Goal: Task Accomplishment & Management: Manage account settings

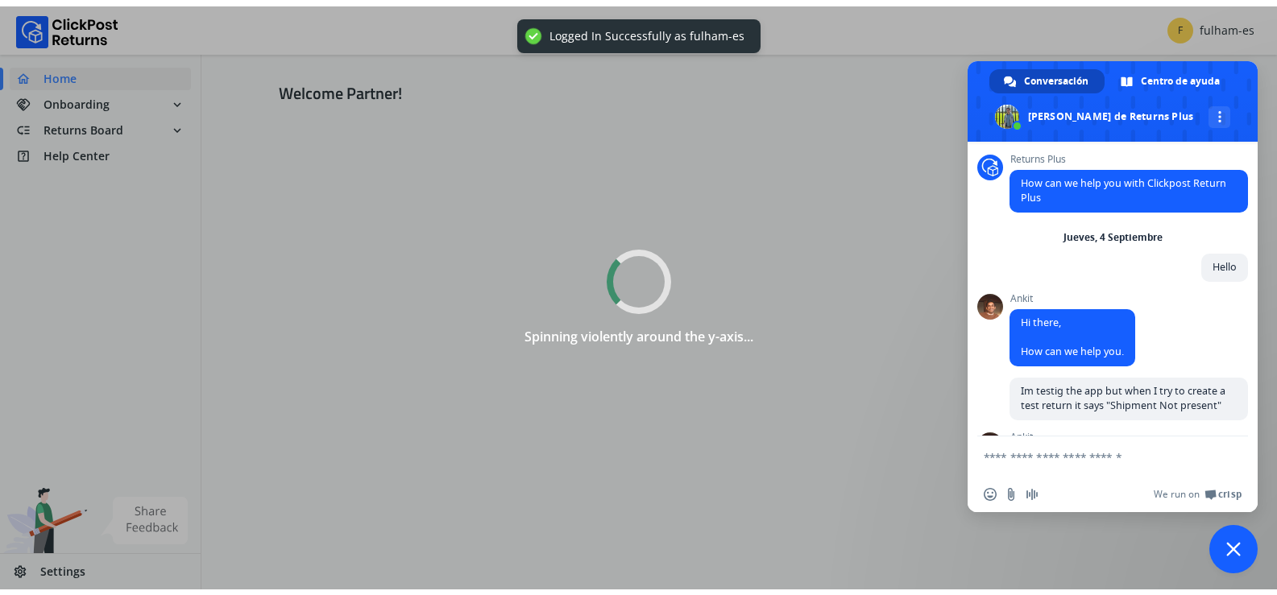
scroll to position [1083, 0]
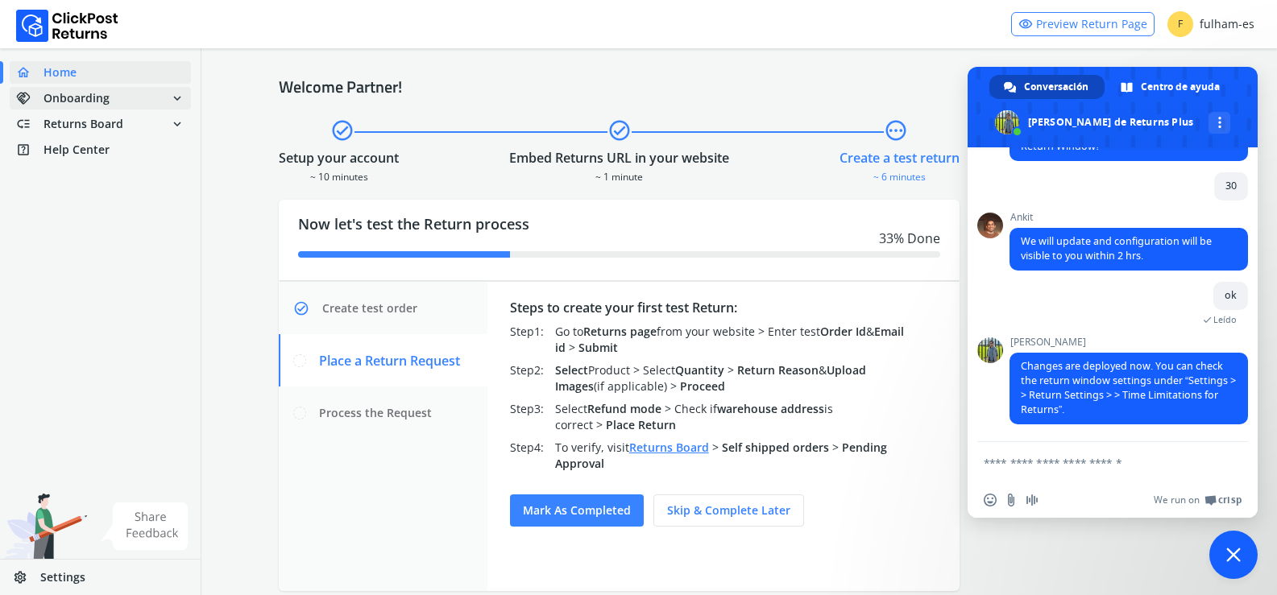
click at [85, 94] on span "Onboarding" at bounding box center [76, 98] width 66 height 16
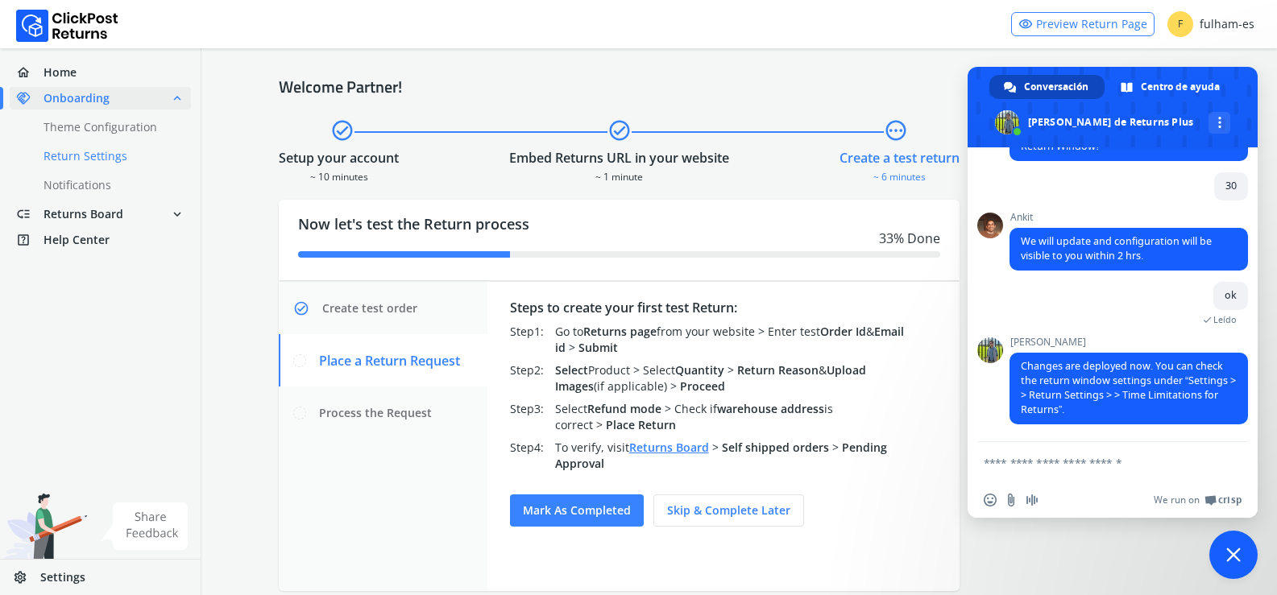
click at [89, 159] on link "done Return Settings" at bounding box center [110, 156] width 201 height 23
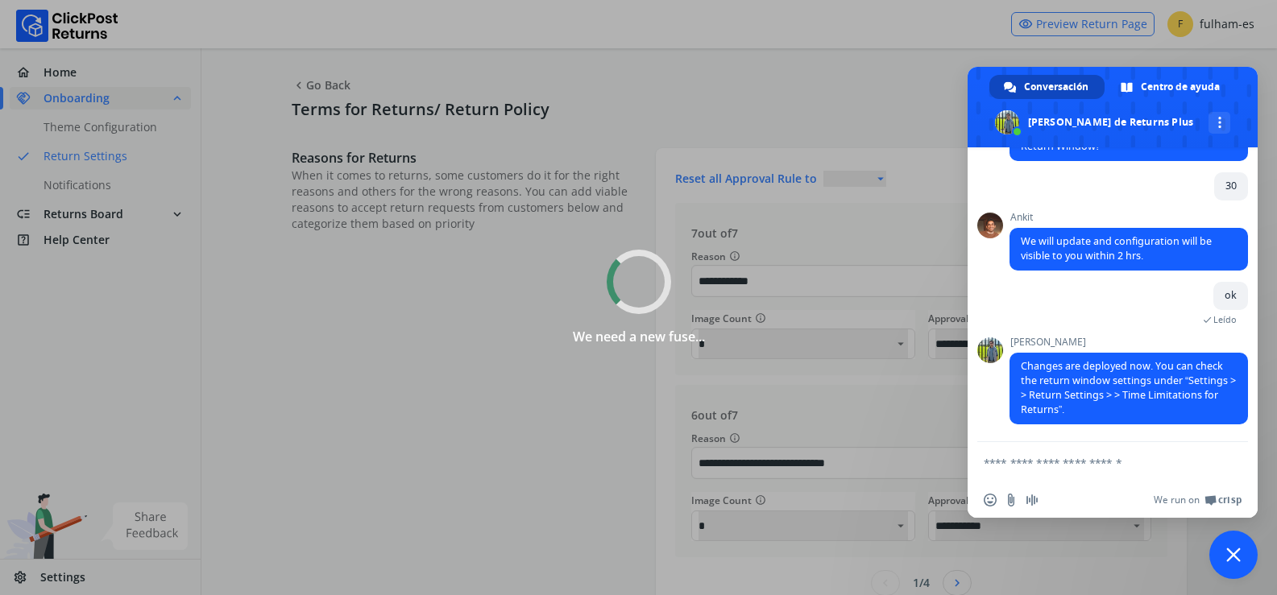
select select "**********"
select select
type input "**"
select select "******"
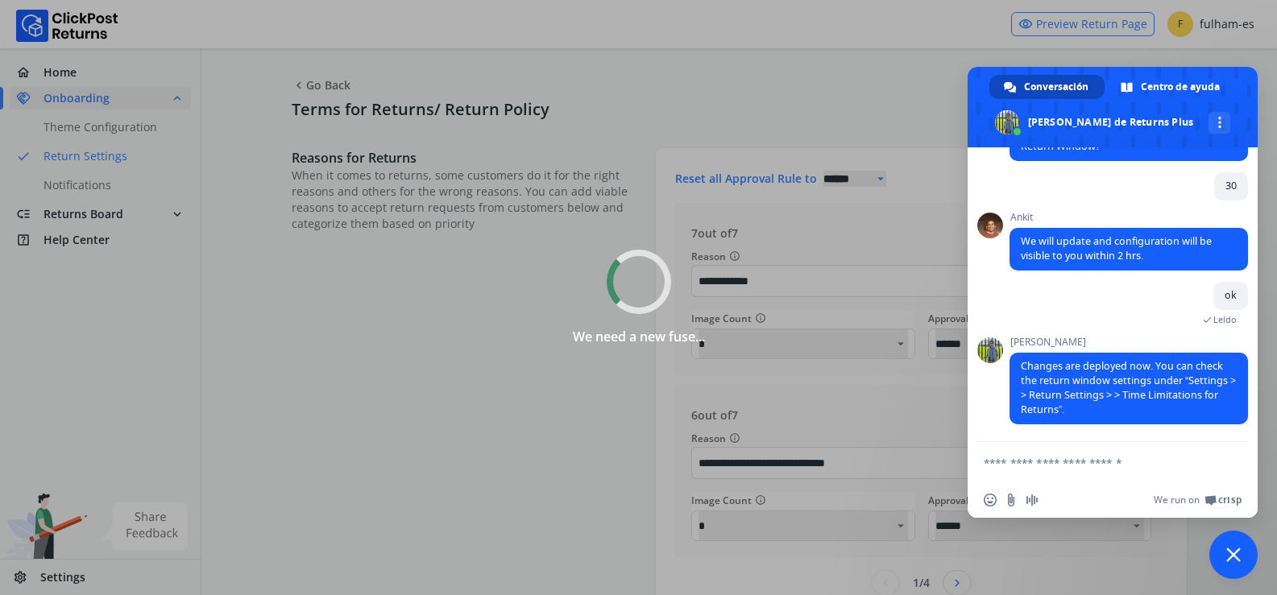
select select "******"
select select "**"
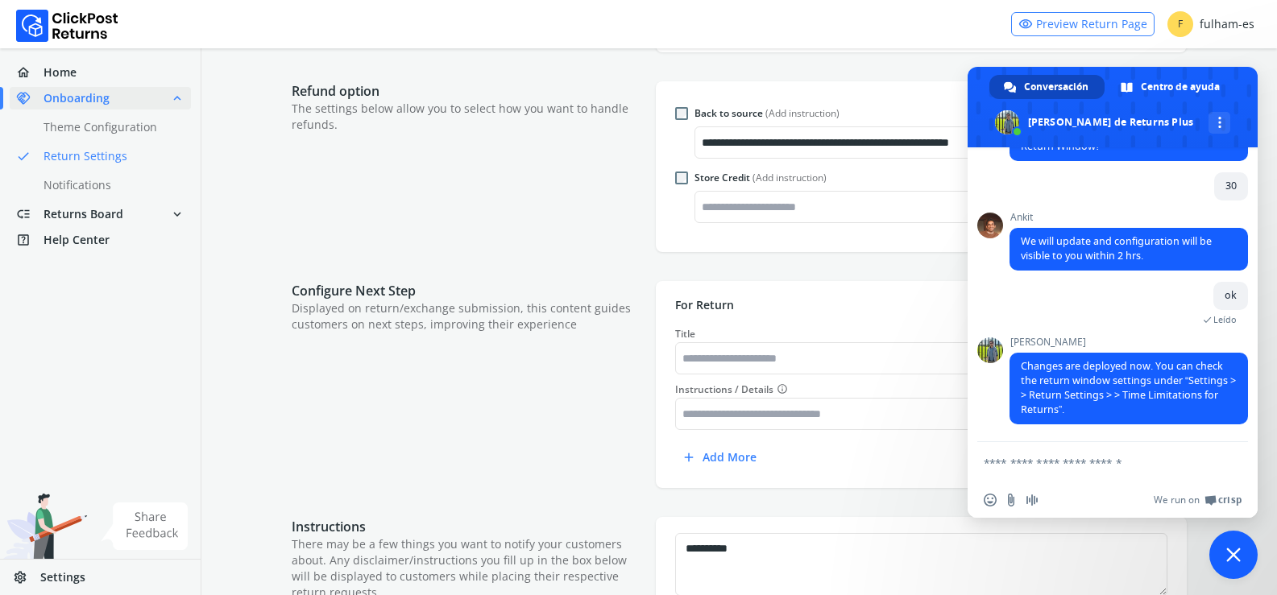
scroll to position [644, 0]
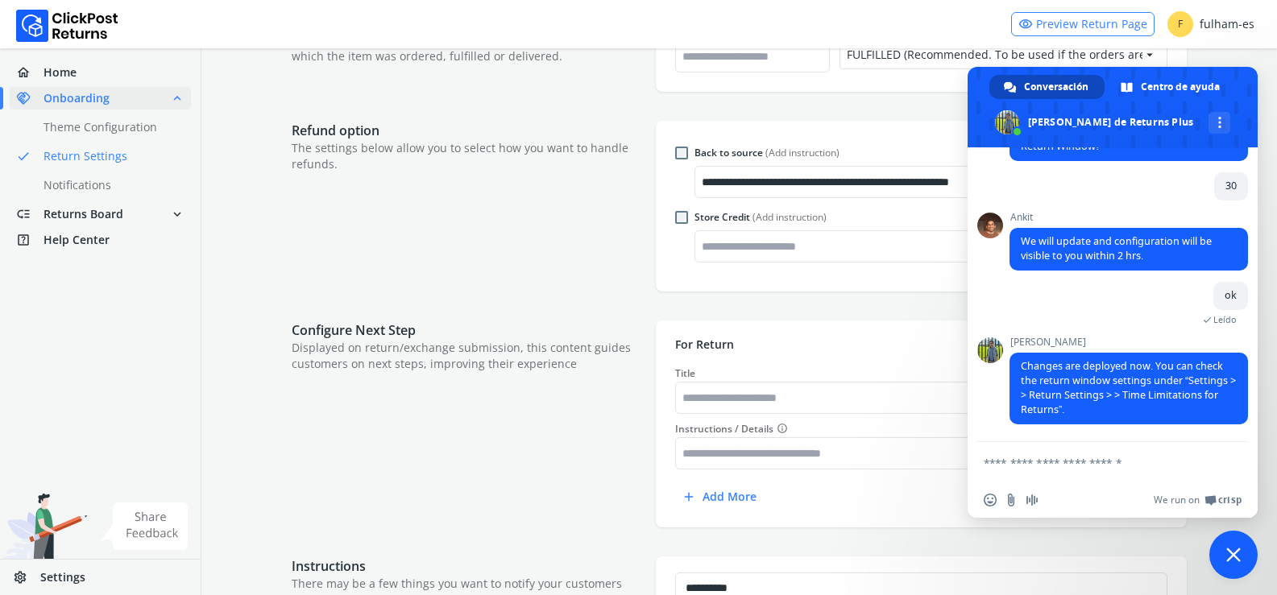
click at [1231, 560] on span "Cerrar el chat" at bounding box center [1233, 555] width 14 height 14
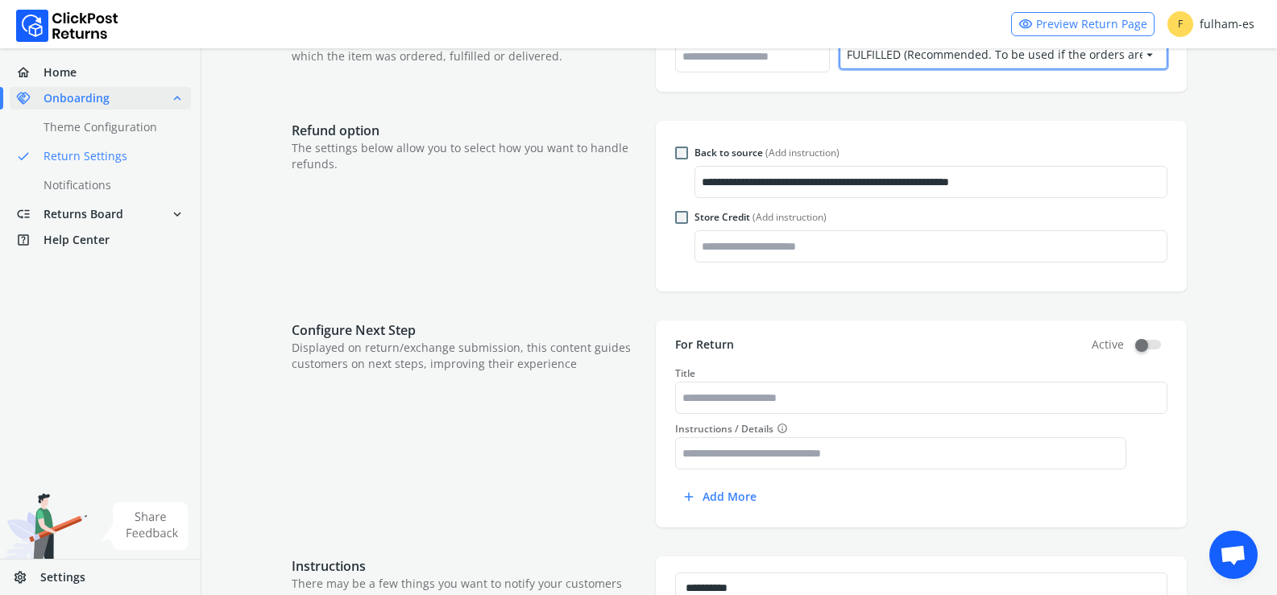
click at [1136, 58] on div "FULFILLED (Recommended. To be used if the orders are marked as “Fulfilled” in S…" at bounding box center [994, 55] width 296 height 16
click at [1243, 172] on form "**********" at bounding box center [738, 309] width 1075 height 1811
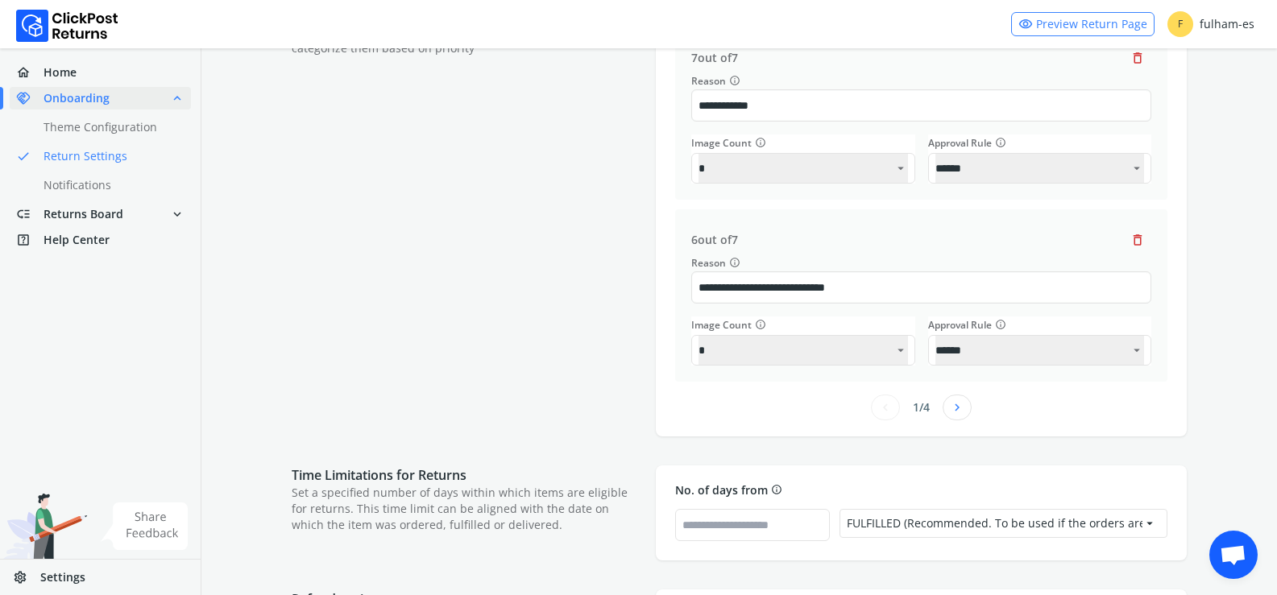
scroll to position [0, 0]
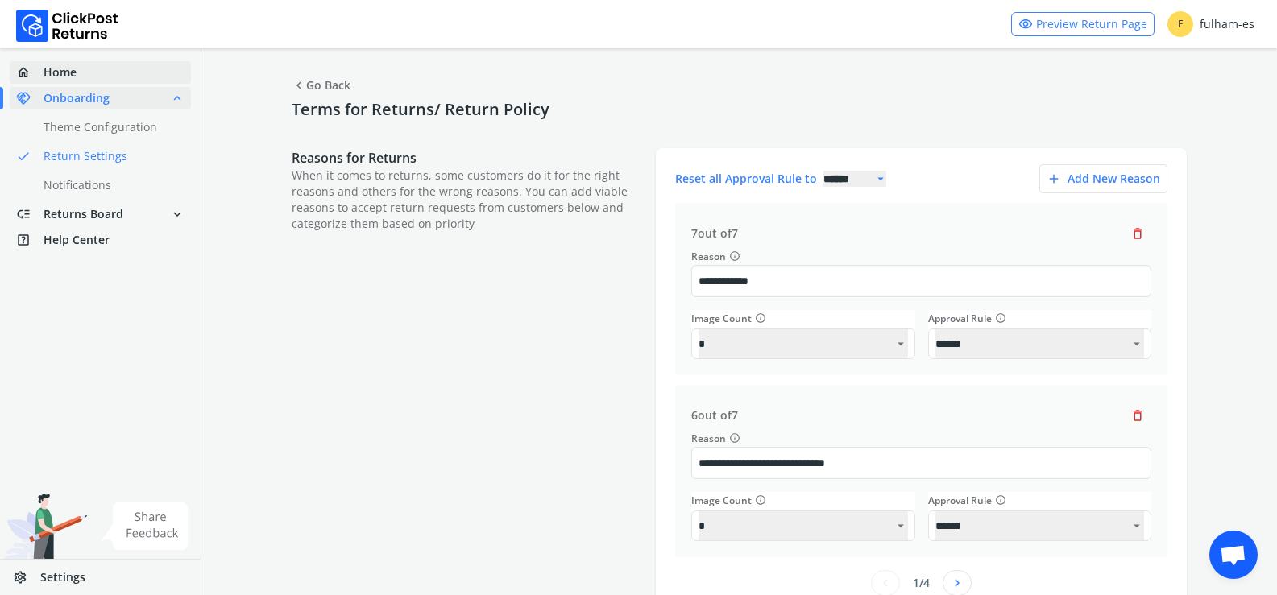
click at [81, 73] on link "home Home" at bounding box center [100, 72] width 181 height 23
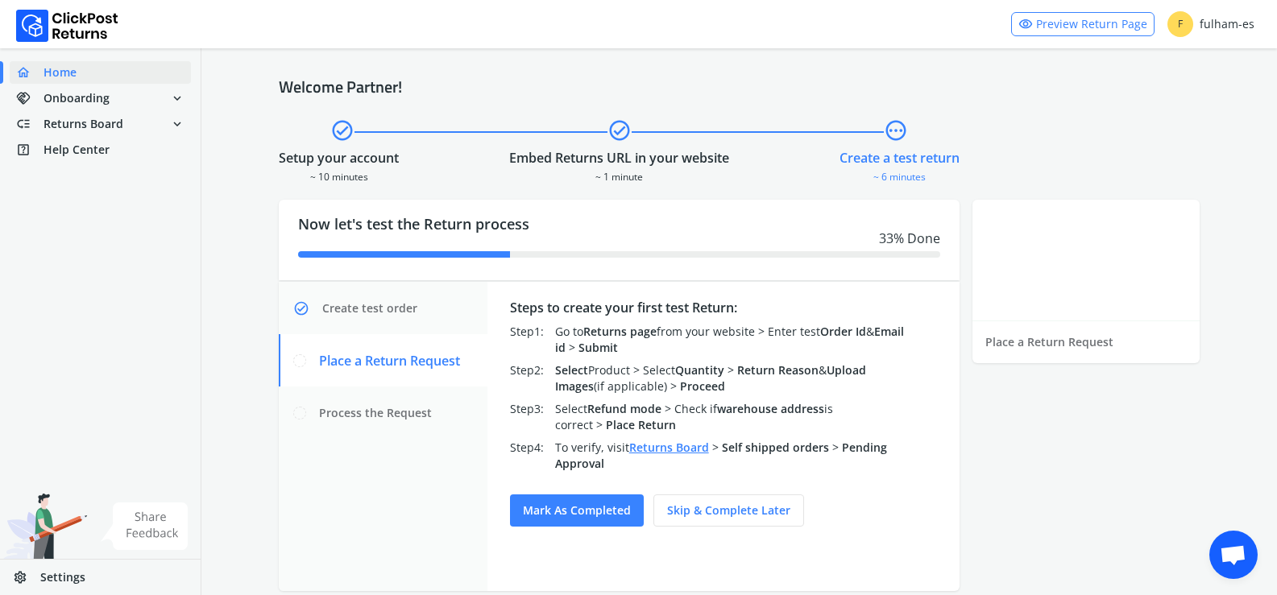
click at [893, 141] on span "pending" at bounding box center [896, 130] width 24 height 29
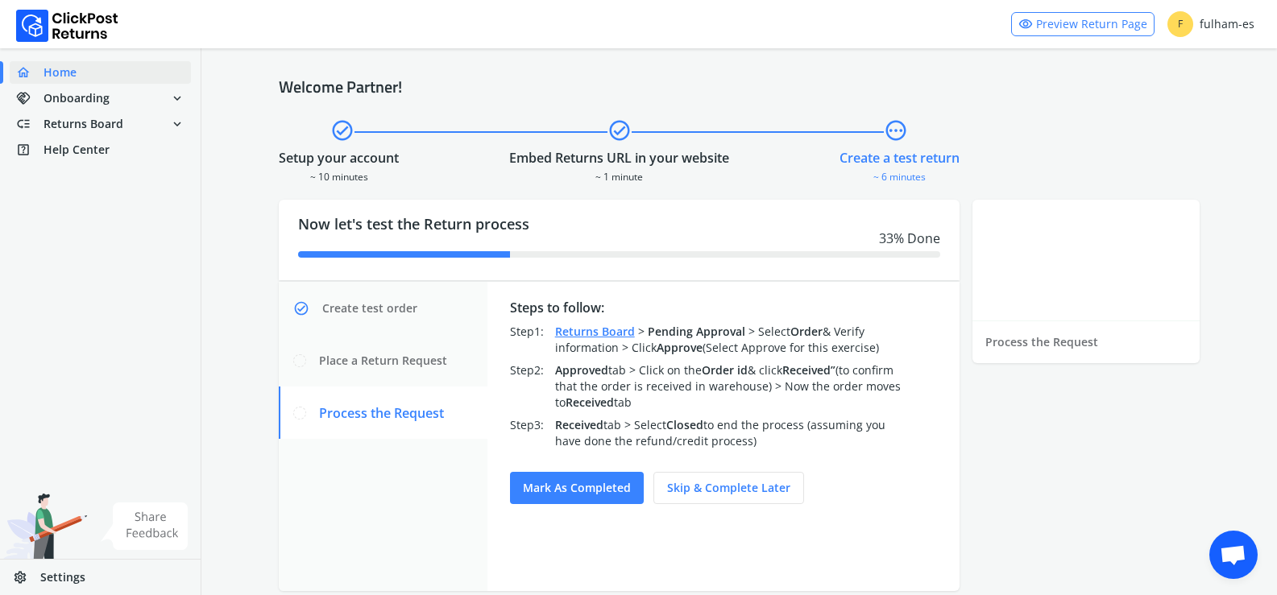
click at [581, 335] on link "Returns Board" at bounding box center [595, 331] width 80 height 15
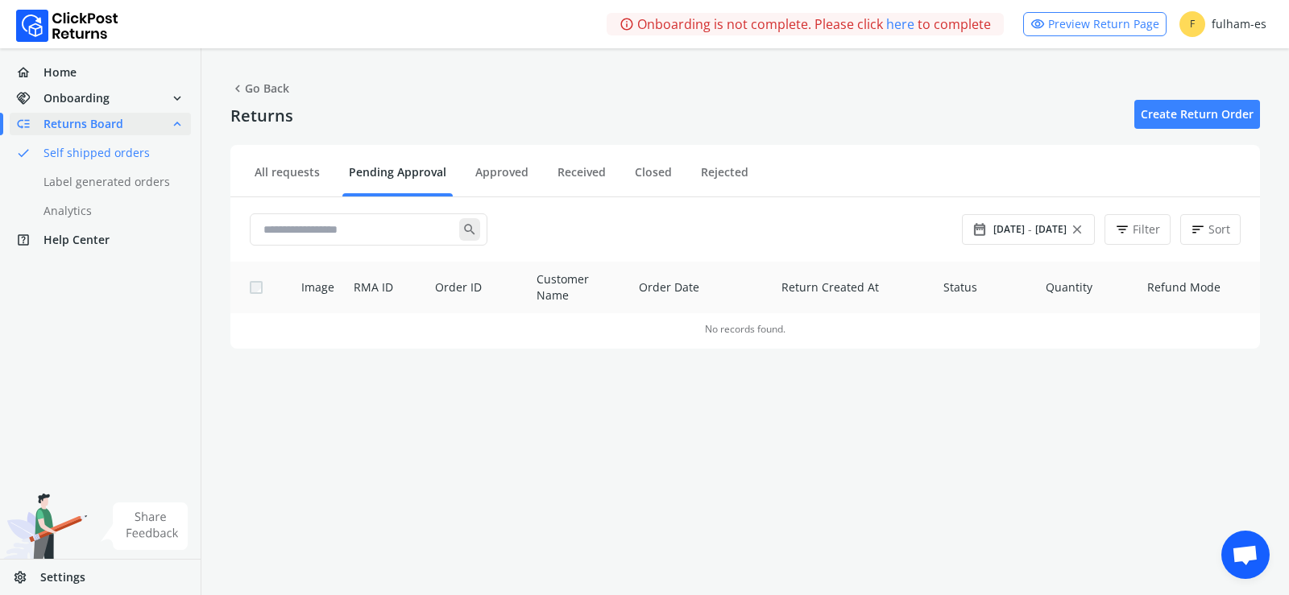
scroll to position [1083, 0]
click at [74, 70] on span "Home" at bounding box center [59, 72] width 33 height 16
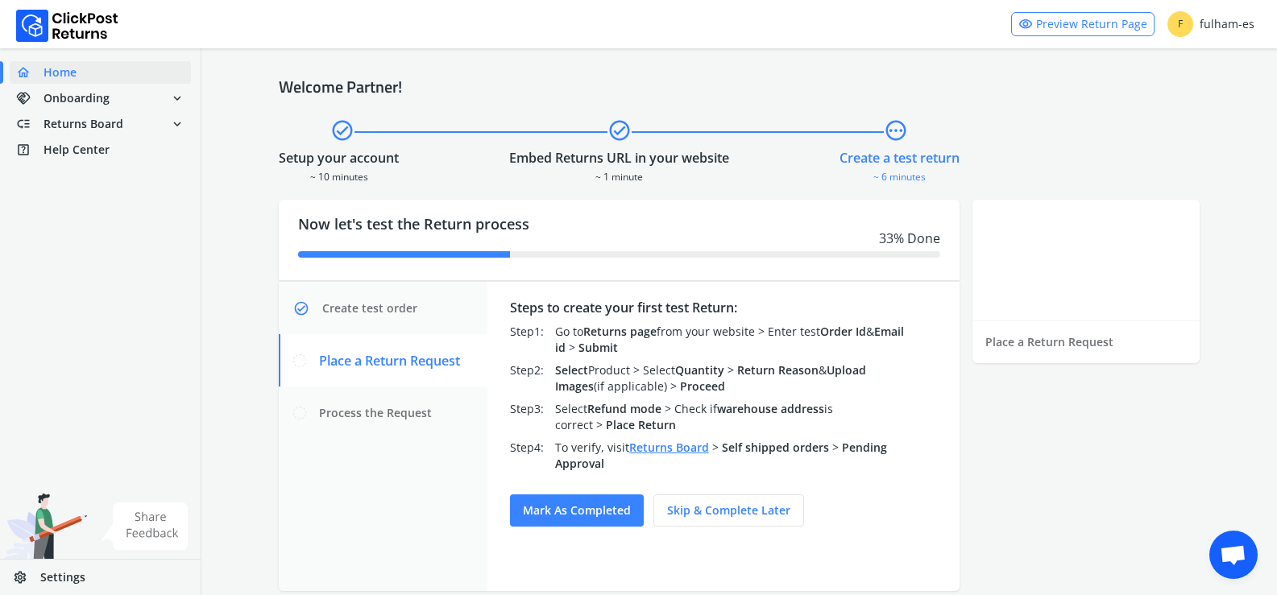
click at [620, 136] on span "check_circle" at bounding box center [619, 130] width 24 height 29
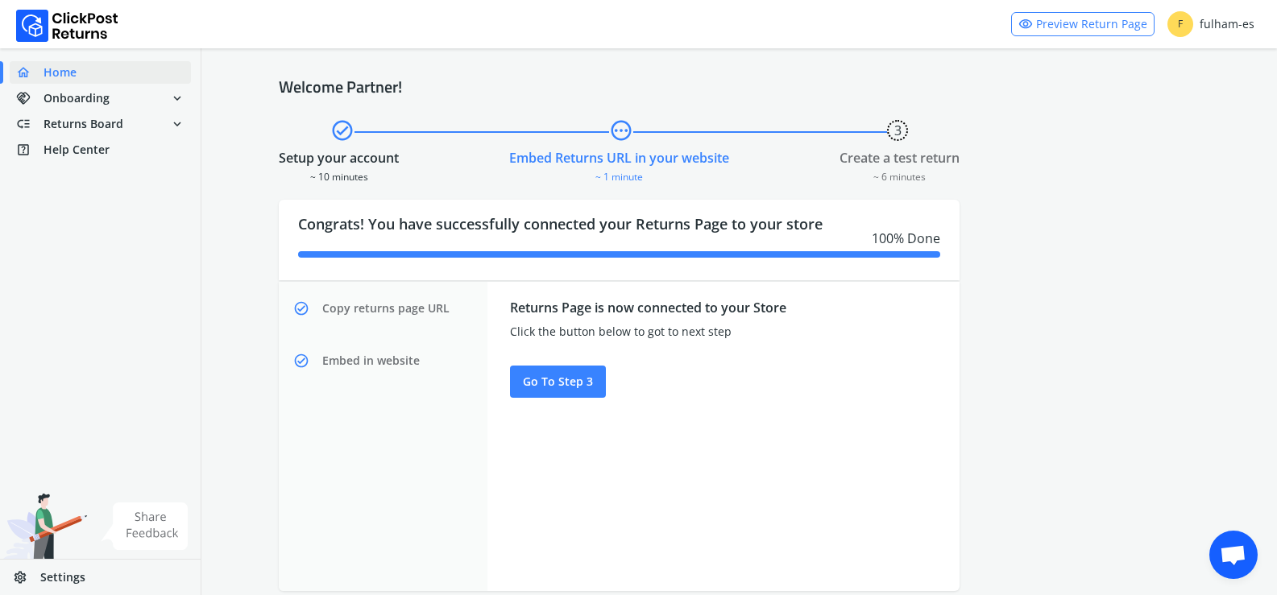
click at [353, 134] on span "check_circle" at bounding box center [342, 130] width 24 height 29
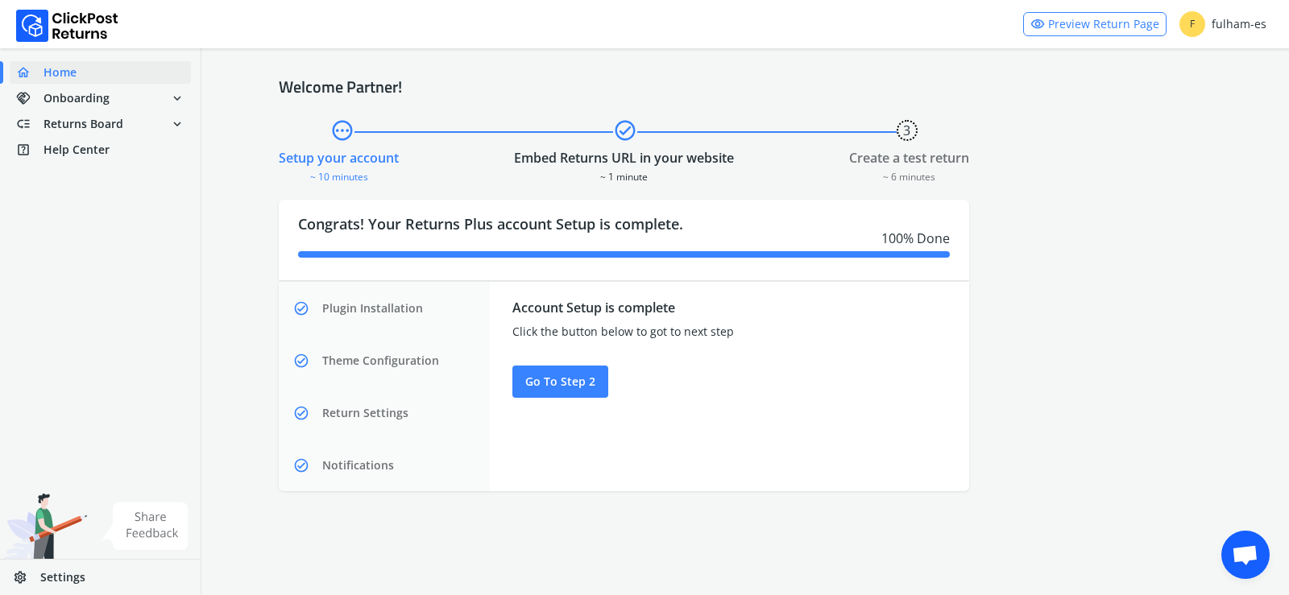
click at [620, 135] on span "check_circle" at bounding box center [625, 130] width 24 height 29
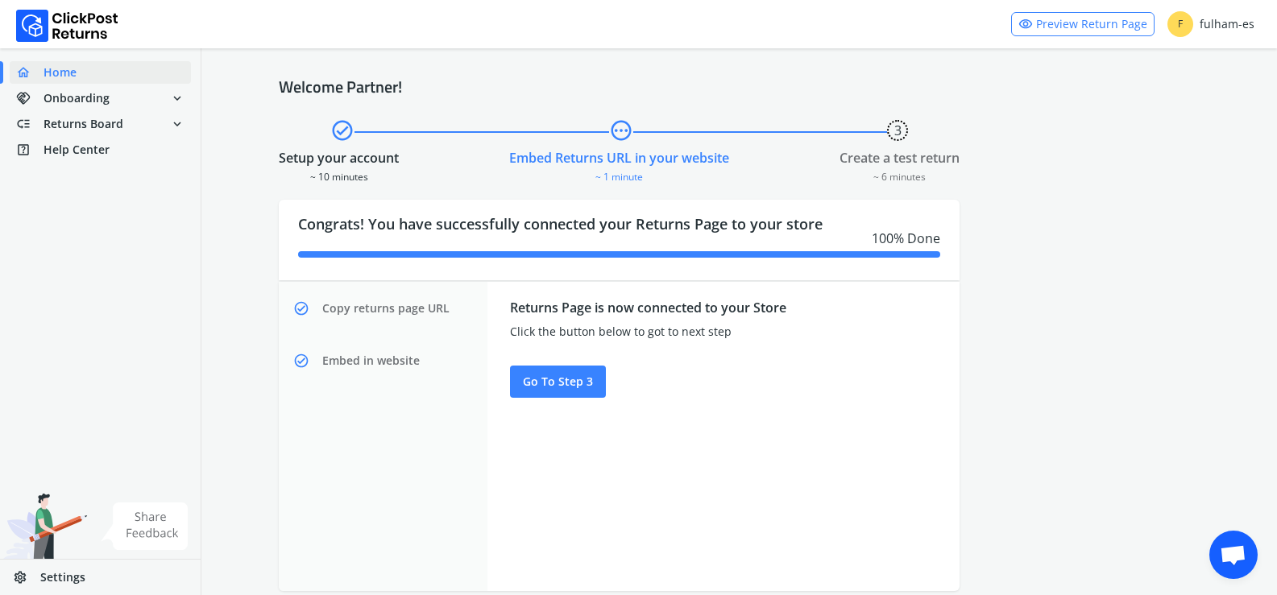
click at [905, 139] on button "3" at bounding box center [897, 130] width 21 height 21
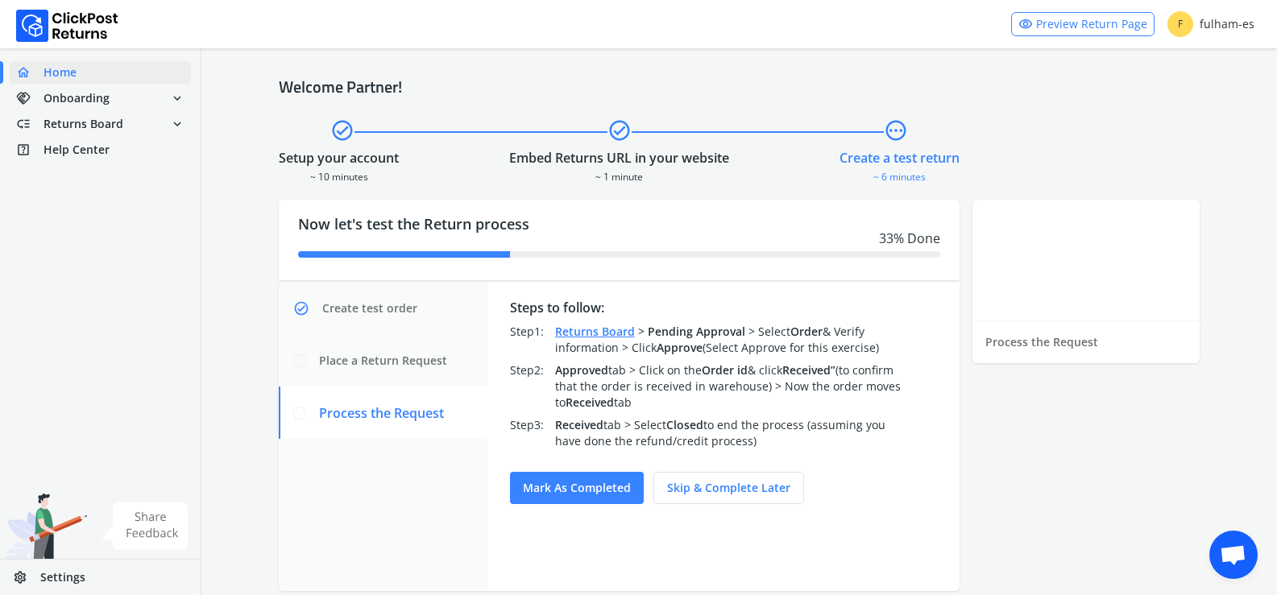
click at [614, 129] on span "check_circle" at bounding box center [619, 130] width 24 height 29
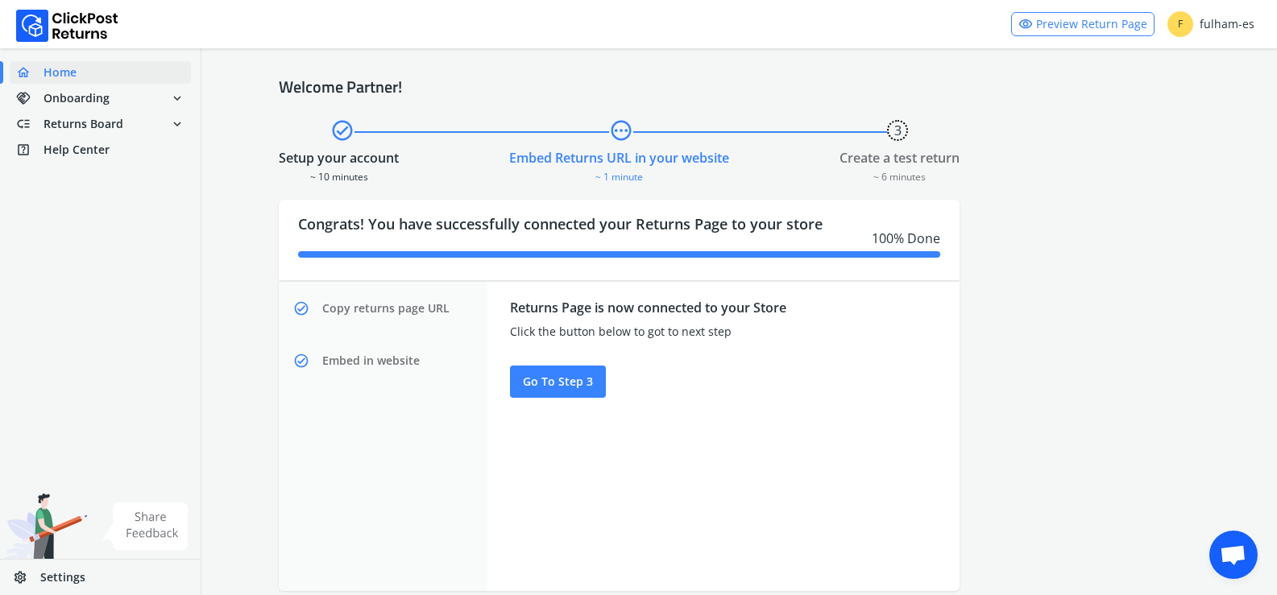
click at [358, 147] on div at bounding box center [481, 139] width 255 height 17
click at [347, 135] on span "check_circle" at bounding box center [342, 130] width 24 height 29
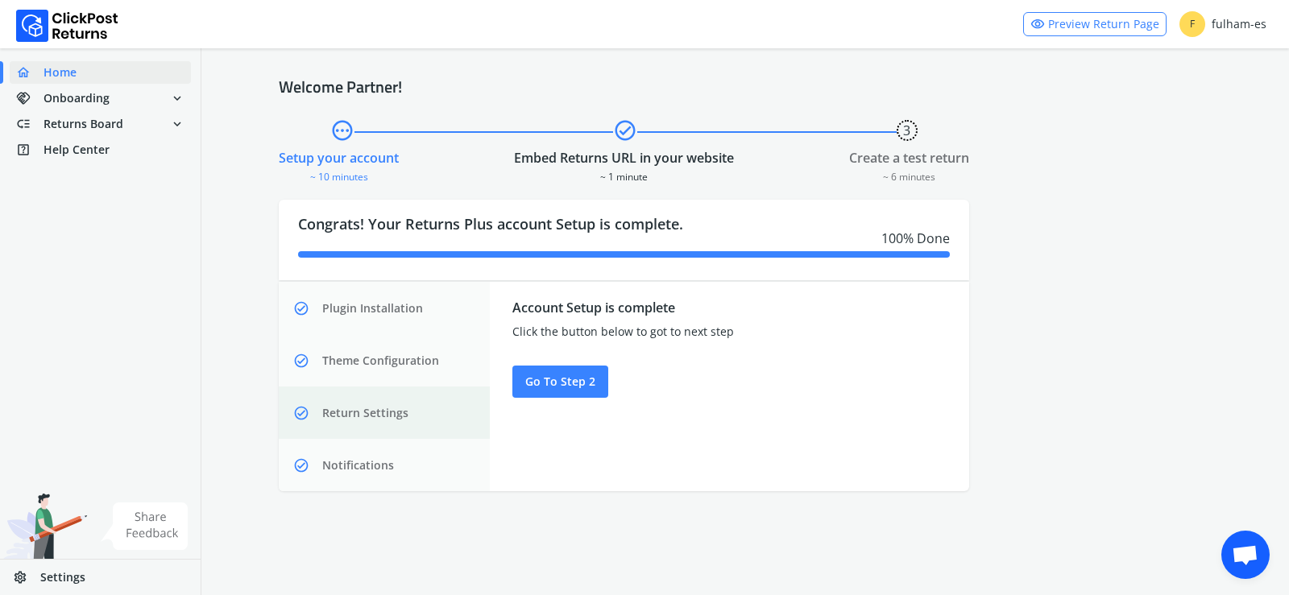
click at [369, 408] on span "Return Settings" at bounding box center [365, 413] width 86 height 16
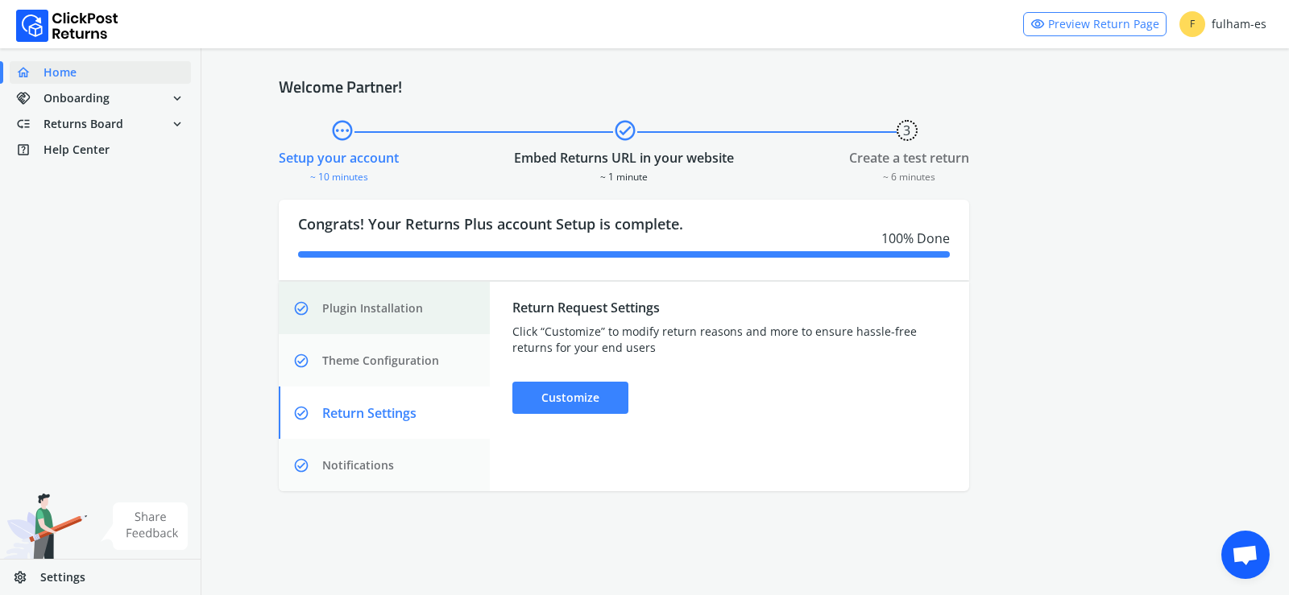
click at [394, 315] on span "Plugin Installation" at bounding box center [372, 308] width 101 height 16
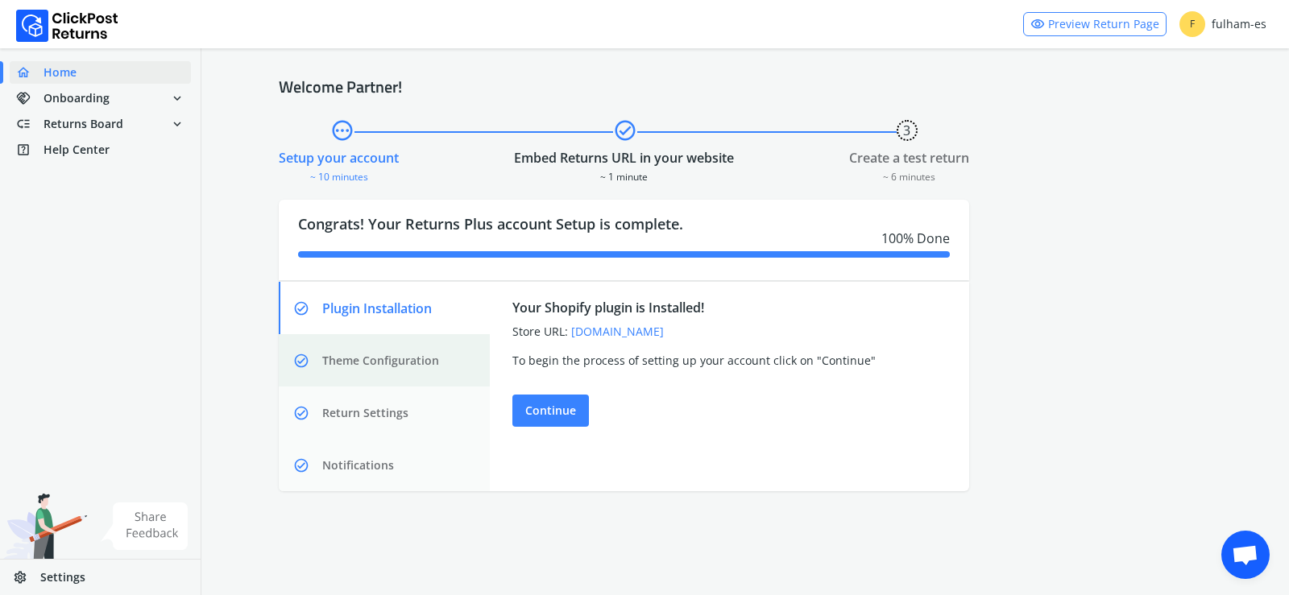
click at [409, 356] on span "Theme Configuration" at bounding box center [380, 361] width 117 height 16
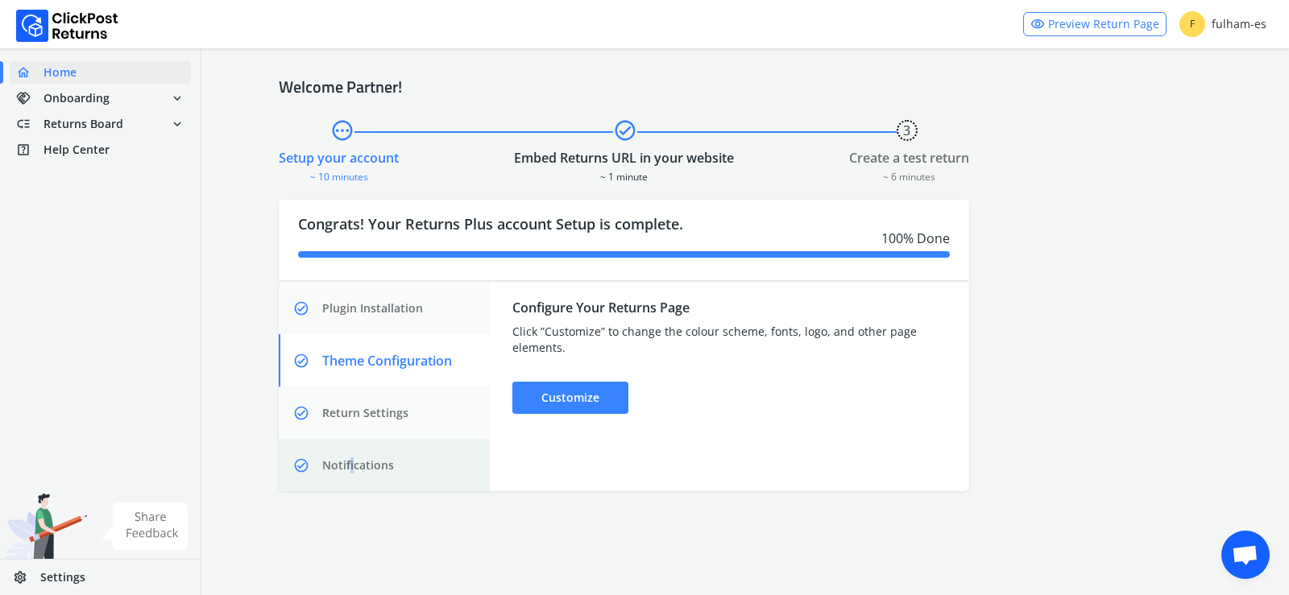
click at [352, 465] on span "Notifications" at bounding box center [358, 465] width 72 height 16
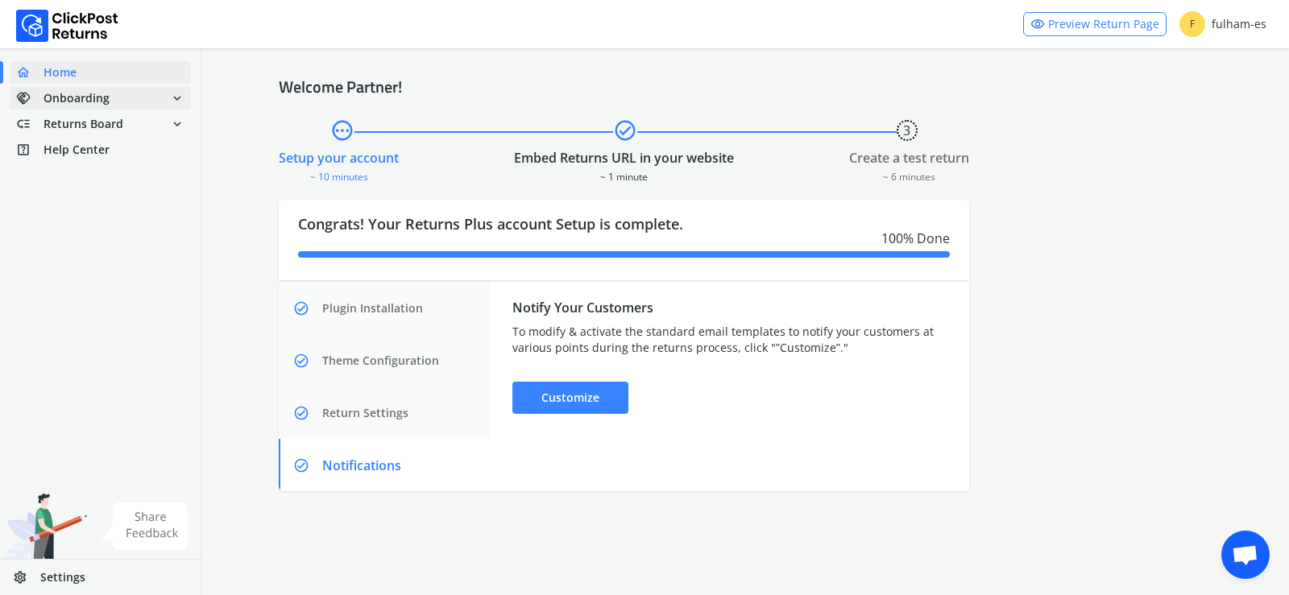
click at [91, 100] on span "Onboarding" at bounding box center [76, 98] width 66 height 16
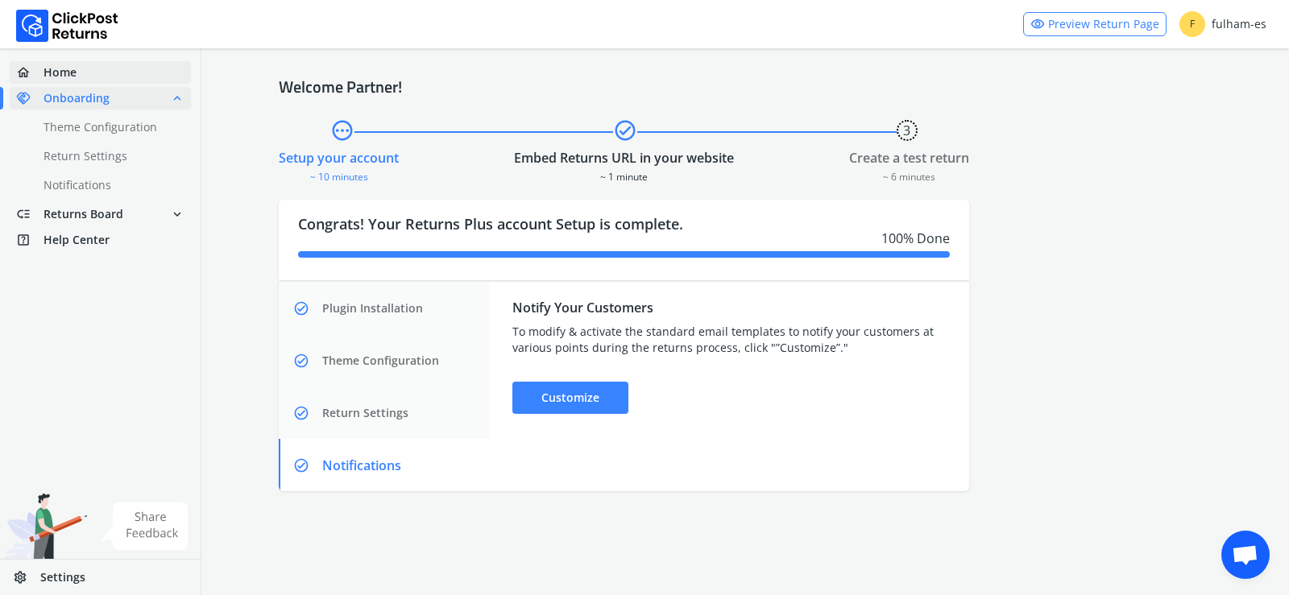
click at [69, 70] on span "Home" at bounding box center [59, 72] width 33 height 16
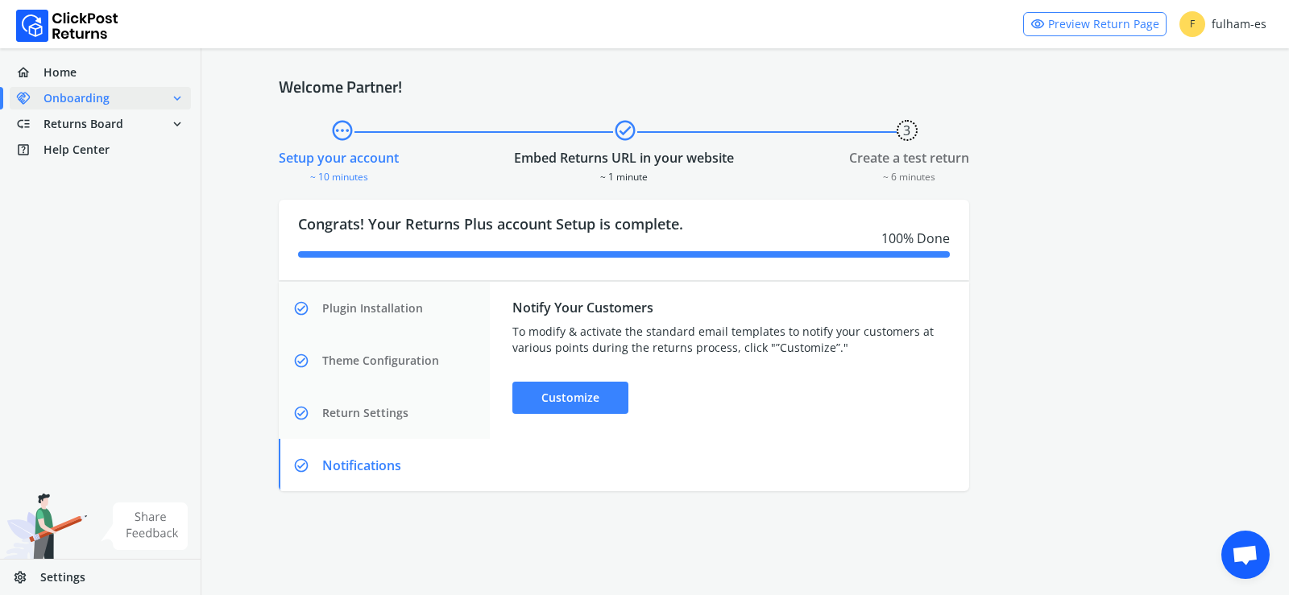
click at [1095, 26] on link "visibility Preview Return Page" at bounding box center [1094, 24] width 143 height 24
